Goal: Find specific page/section: Find specific page/section

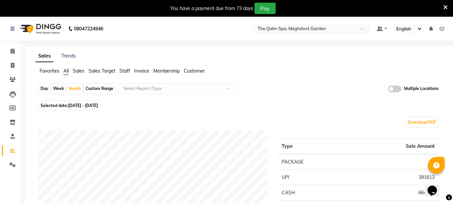
click at [300, 28] on input "text" at bounding box center [304, 29] width 97 height 7
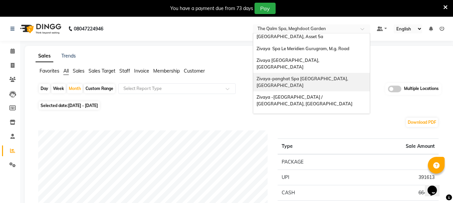
scroll to position [67, 0]
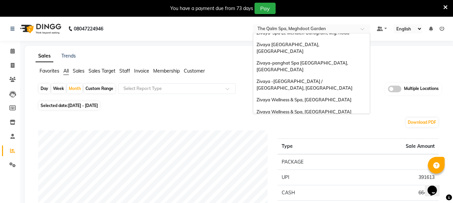
click at [309, 130] on div "[PERSON_NAME], Aerocity" at bounding box center [311, 136] width 117 height 12
